Goal: Find specific page/section: Find specific page/section

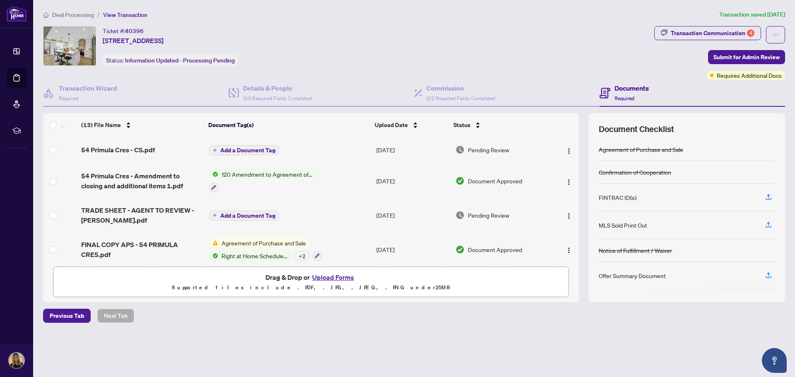
click at [89, 15] on span "Deal Processing" at bounding box center [73, 14] width 42 height 7
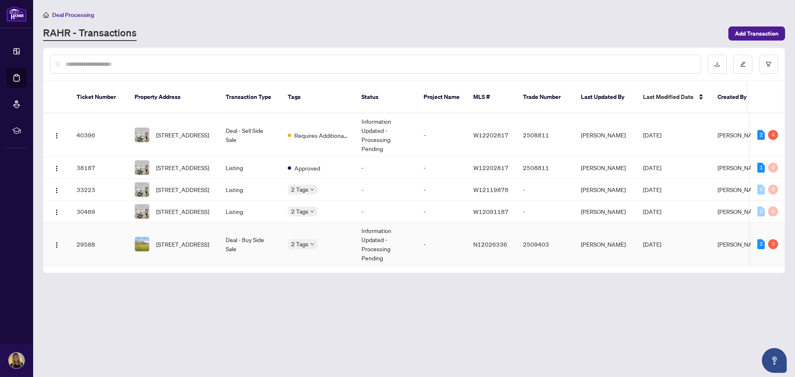
click at [429, 244] on td "-" at bounding box center [442, 244] width 50 height 43
